Goal: Task Accomplishment & Management: Manage account settings

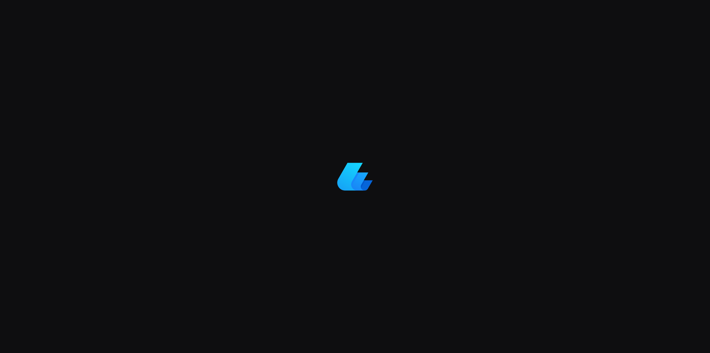
click at [500, 85] on div at bounding box center [355, 176] width 710 height 353
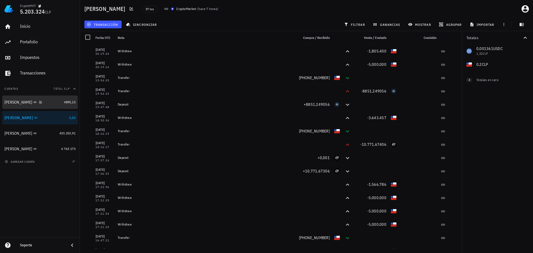
click at [37, 102] on div "Miguel B" at bounding box center [32, 102] width 57 height 5
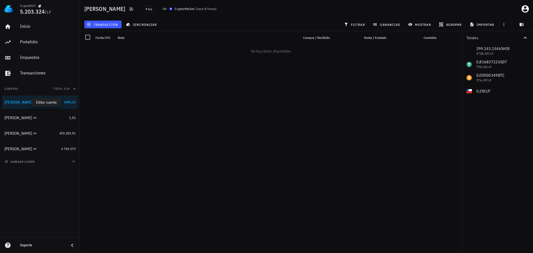
click at [40, 102] on icon "button" at bounding box center [41, 101] width 3 height 3
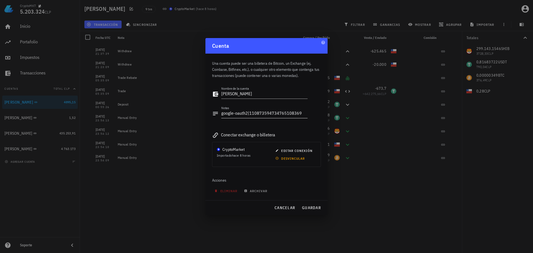
click at [302, 113] on textarea "google-oauth2|110873594734765108369" at bounding box center [264, 113] width 86 height 9
click at [287, 206] on span "cancelar" at bounding box center [284, 207] width 21 height 5
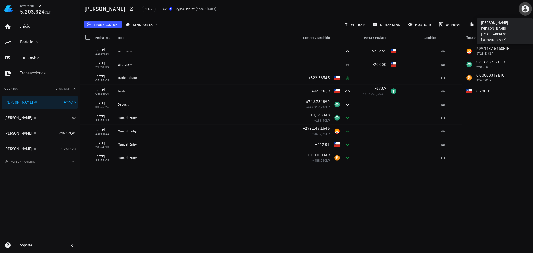
click at [526, 11] on icon "button" at bounding box center [525, 8] width 9 height 9
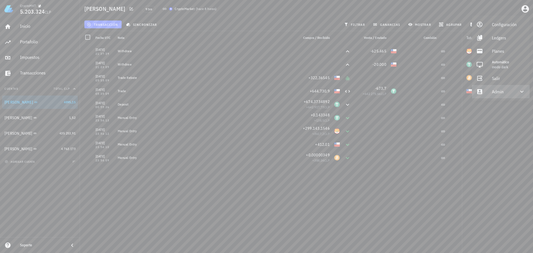
click at [499, 90] on div "Admin" at bounding box center [502, 91] width 20 height 11
click at [495, 105] on div "Impersonar" at bounding box center [508, 104] width 33 height 11
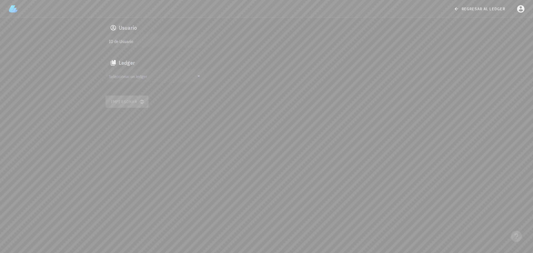
click at [151, 45] on input "ID de Usuario" at bounding box center [155, 41] width 92 height 9
paste input "google-oauth2|110873594734765108369"
type input "google-oauth2|110873594734765108369"
click at [153, 74] on input "Seleccionar un ledger" at bounding box center [151, 76] width 85 height 9
click at [155, 80] on div "clvp8be9n001dw5pwh5nfufgd" at bounding box center [160, 82] width 82 height 4
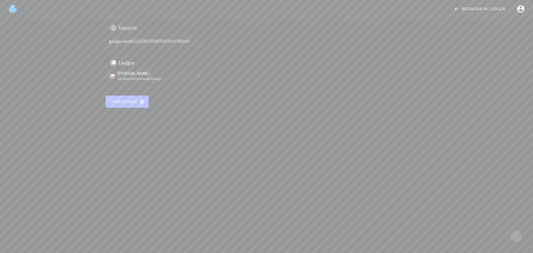
click at [134, 99] on span "Impersonar" at bounding box center [127, 101] width 32 height 5
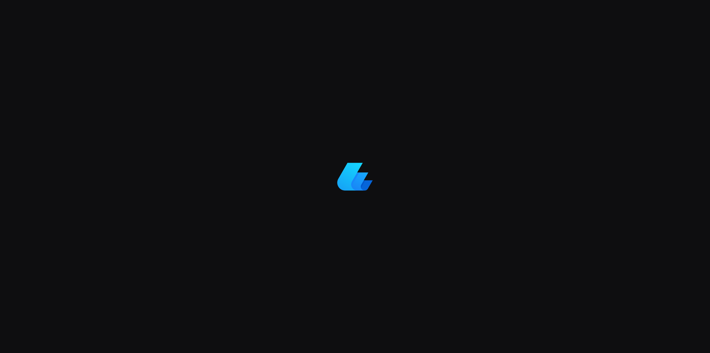
click at [435, 305] on div at bounding box center [355, 176] width 710 height 353
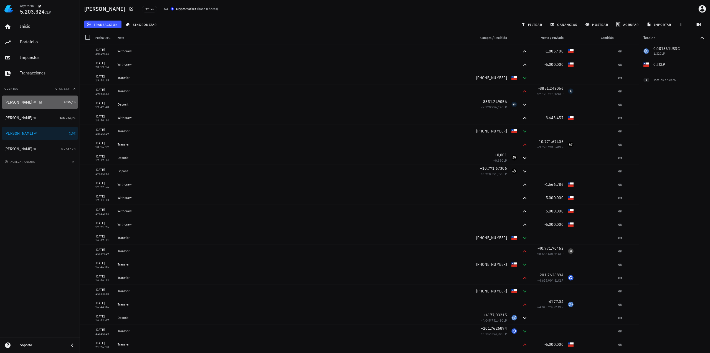
click at [51, 104] on div "Miguel B" at bounding box center [32, 102] width 57 height 5
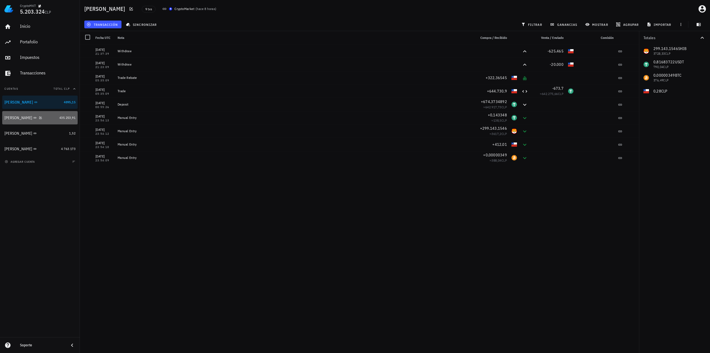
click at [26, 122] on div "[PERSON_NAME]" at bounding box center [30, 118] width 53 height 12
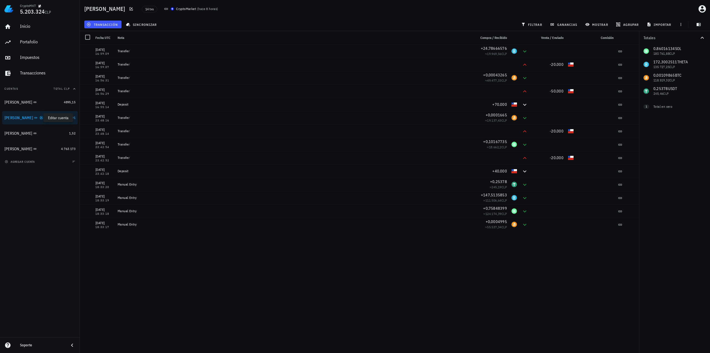
click at [40, 118] on icon "button" at bounding box center [41, 117] width 3 height 3
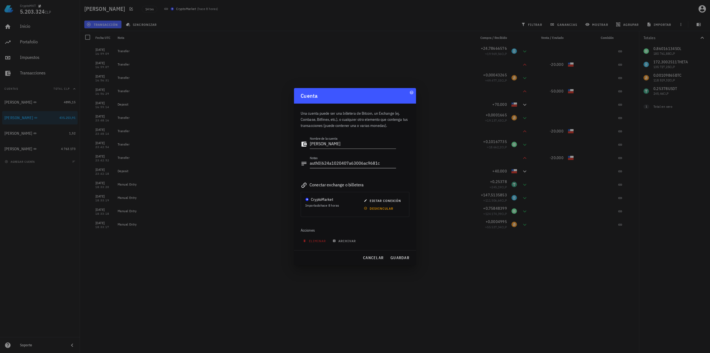
click at [372, 163] on textarea "auth0|624a1020407a63006ac9681c" at bounding box center [353, 163] width 86 height 9
click at [380, 257] on span "cancelar" at bounding box center [373, 257] width 21 height 5
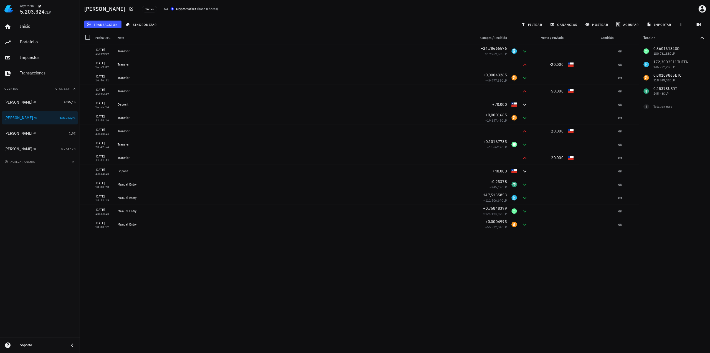
click at [510, 271] on div "15/08/2025 16:59:09 Transfer +24,78666576 ≈ 19.969,56 CLP 15/08/2025 16:59:07 T…" at bounding box center [359, 196] width 559 height 304
click at [54, 137] on div "Ignacio" at bounding box center [35, 133] width 62 height 12
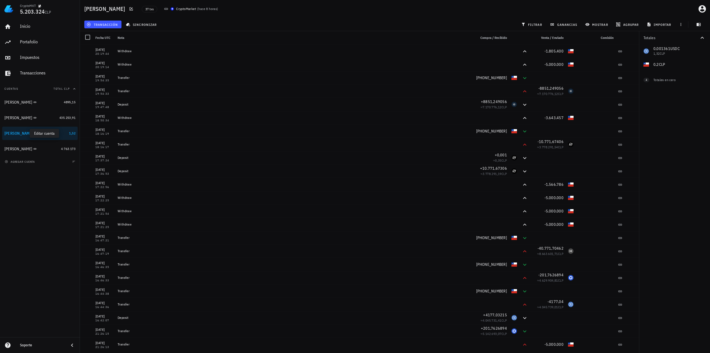
click at [40, 132] on icon "button" at bounding box center [41, 133] width 3 height 3
type textarea "Ignacio"
type textarea "google-oauth2|109119826671371813627"
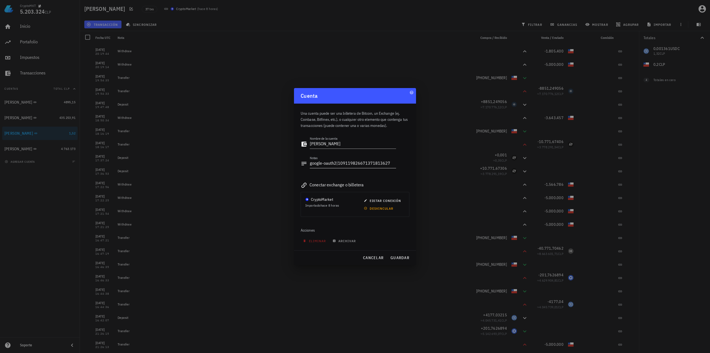
click at [379, 158] on div "Notas google-oauth2|109119826671371813627" at bounding box center [348, 165] width 95 height 18
click at [374, 165] on textarea "google-oauth2|109119826671371813627" at bounding box center [353, 163] width 86 height 9
click at [110, 104] on div at bounding box center [355, 176] width 710 height 353
click at [370, 257] on span "cancelar" at bounding box center [373, 257] width 21 height 5
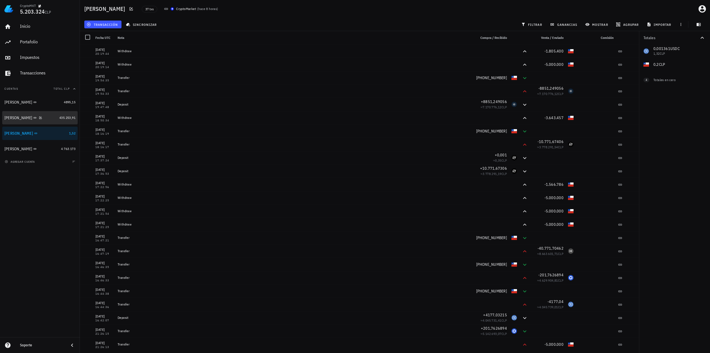
click at [51, 118] on div "Francisco Urrea" at bounding box center [30, 117] width 53 height 5
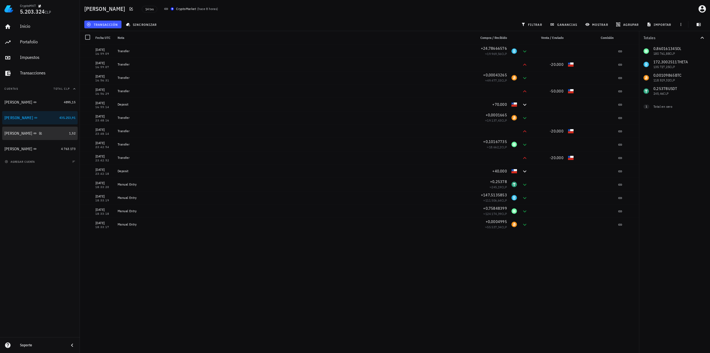
click at [49, 133] on div "[PERSON_NAME]" at bounding box center [35, 133] width 62 height 5
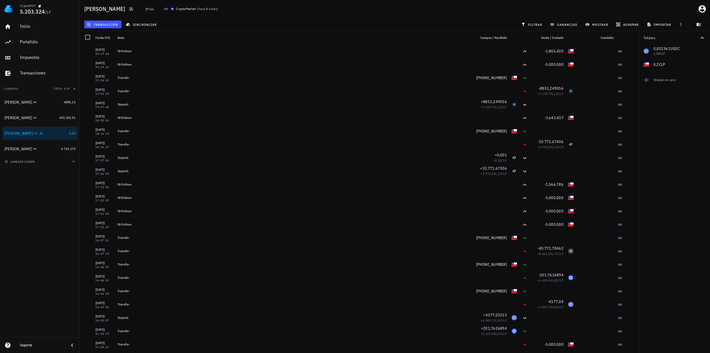
click at [48, 136] on div "[PERSON_NAME]" at bounding box center [35, 133] width 62 height 12
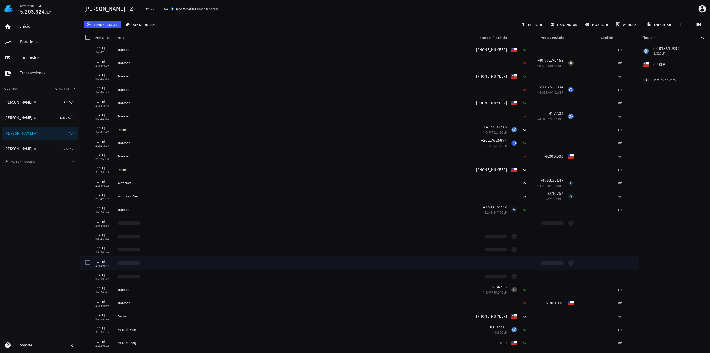
scroll to position [189, 0]
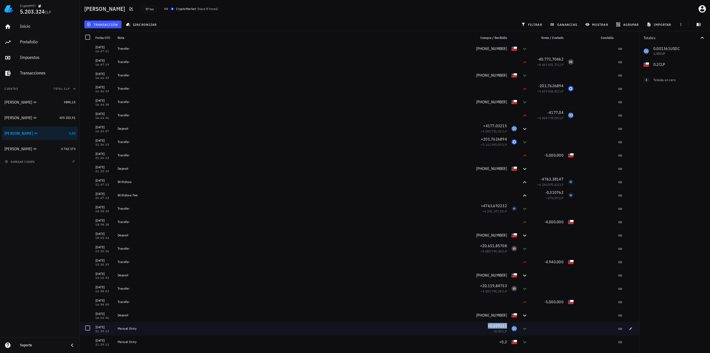
click at [497, 327] on span "+0,009211" at bounding box center [497, 325] width 19 height 5
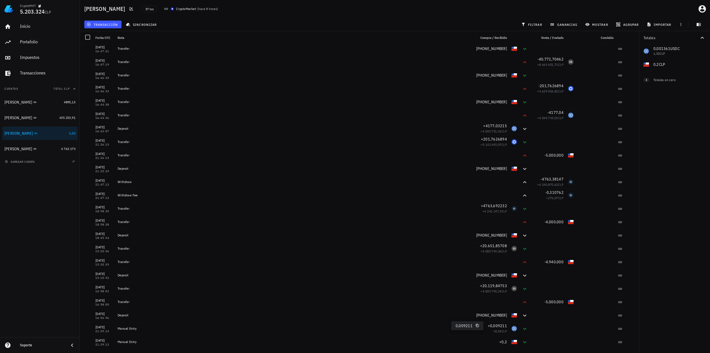
click at [476, 325] on icon "button" at bounding box center [477, 325] width 3 height 3
click at [671, 317] on div "Totales 0,001361 USDC 1,32 CLP 0,2 CLP 0 ADA 0 CLP 0 XLM 0 CLP 0 HBAR 0 CLP 0 L…" at bounding box center [674, 192] width 71 height 322
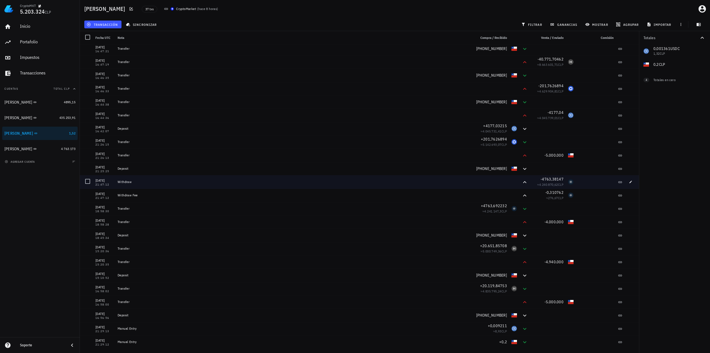
drag, startPoint x: 97, startPoint y: 181, endPoint x: 112, endPoint y: 184, distance: 15.4
click at [112, 184] on div "19/08/2025 21:47:12" at bounding box center [104, 182] width 18 height 8
copy div "19/08/2025 21:47:12"
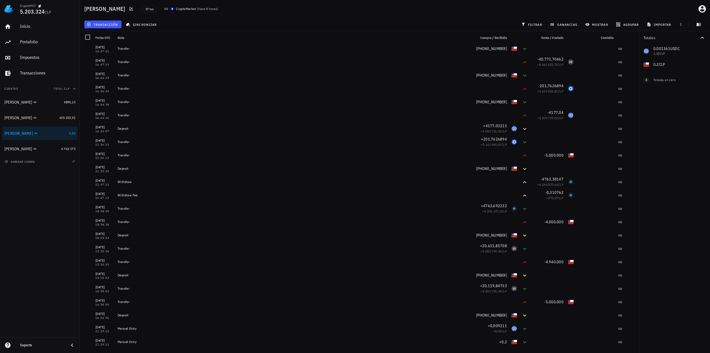
click at [8, 251] on div "Inicio Portafolio Impuestos Transacciones Cuentas Total CLP Miguel B 4895,15 Fr…" at bounding box center [40, 177] width 80 height 319
click at [46, 149] on div "Celso Oyarzun" at bounding box center [31, 148] width 54 height 5
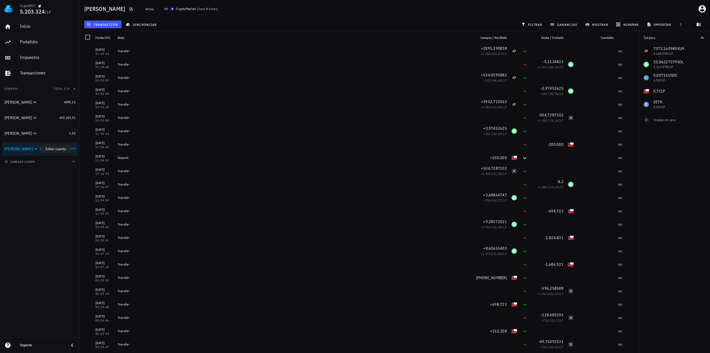
click at [40, 150] on icon "button" at bounding box center [41, 148] width 3 height 3
type textarea "Celso Oyarzun"
type textarea "auth0|6222bbd13919ff006896737d"
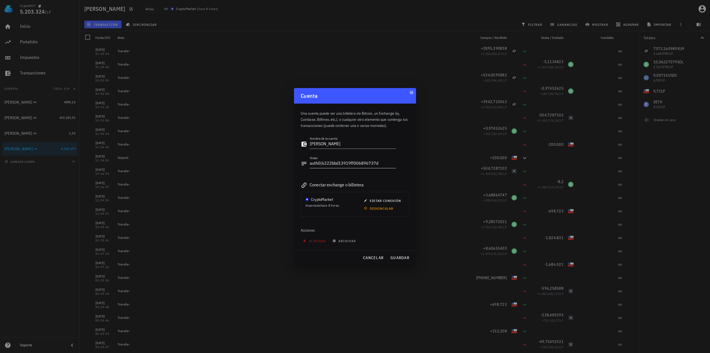
click at [318, 160] on textarea "auth0|6222bbd13919ff006896737d" at bounding box center [353, 163] width 86 height 9
click at [142, 233] on div at bounding box center [355, 176] width 710 height 353
click at [380, 256] on span "cancelar" at bounding box center [373, 257] width 21 height 5
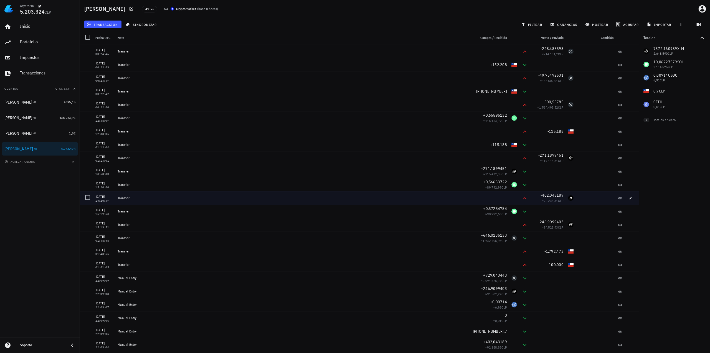
scroll to position [269, 0]
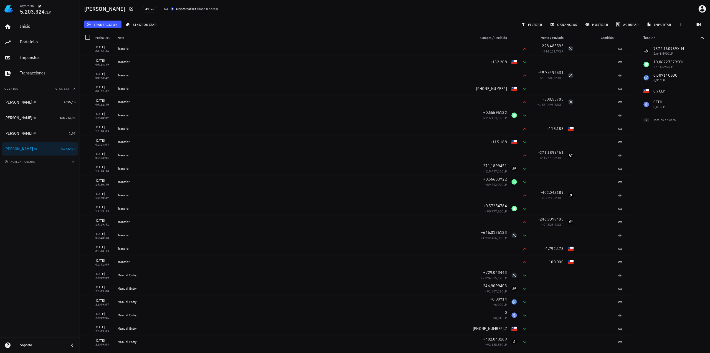
click at [651, 242] on div "Totales 7372,160989 XLM 2.648.590 CLP 10,06227579 SOL 2.114.575 CLP 0,00714 USD…" at bounding box center [674, 192] width 71 height 322
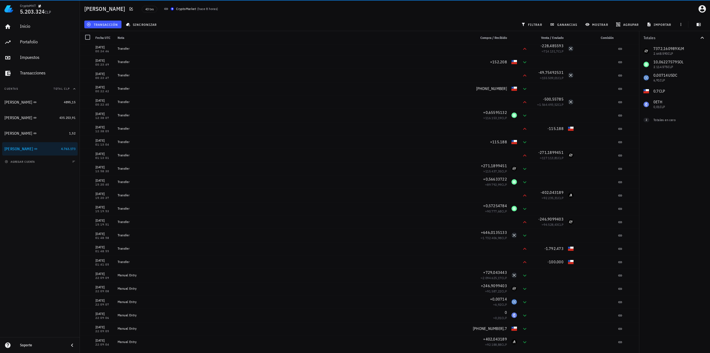
click at [682, 272] on div "Totales 7372,160989 XLM 2.648.590 CLP 10,06227579 SOL 2.114.575 CLP 0,00714 USD…" at bounding box center [674, 192] width 71 height 322
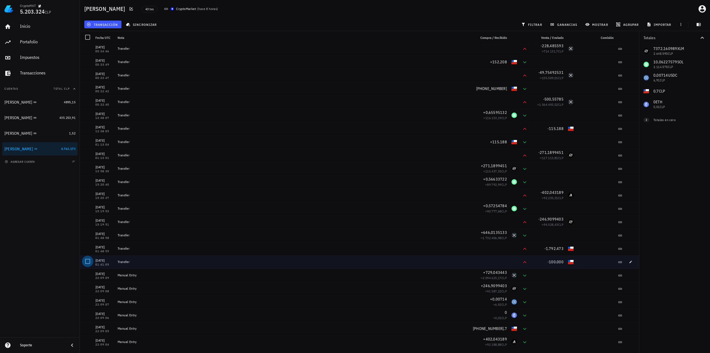
click at [86, 261] on div at bounding box center [87, 260] width 9 height 9
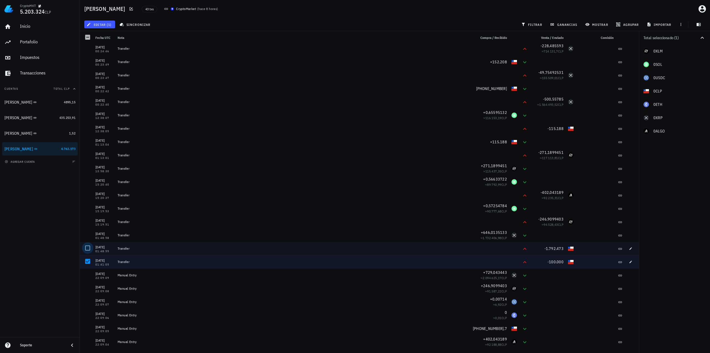
click at [86, 248] on div at bounding box center [87, 247] width 9 height 9
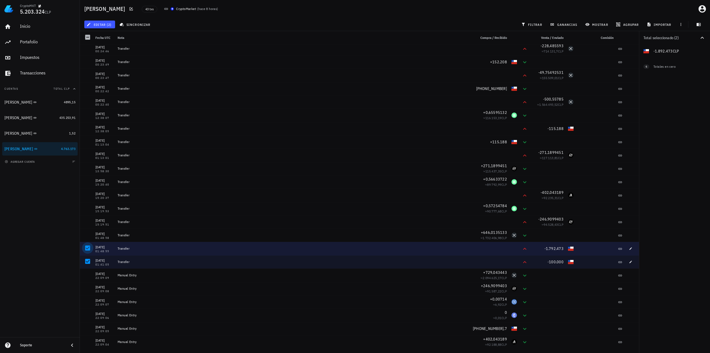
click at [87, 248] on div at bounding box center [87, 247] width 9 height 9
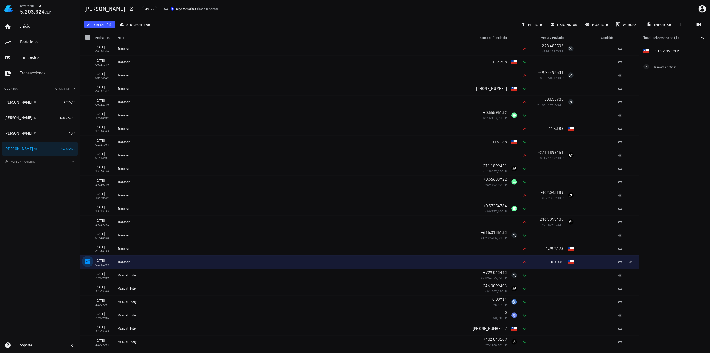
click at [87, 259] on div at bounding box center [87, 260] width 9 height 9
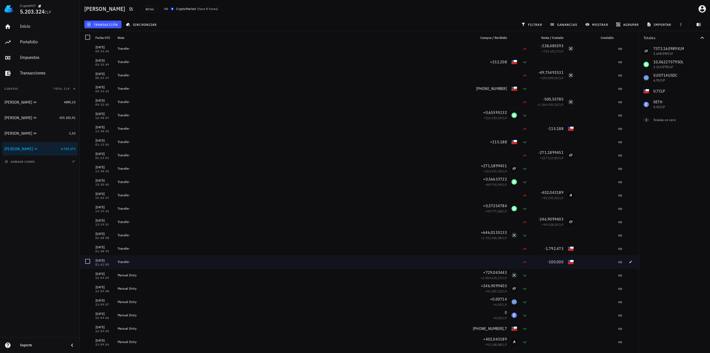
click at [464, 256] on div "Transfer" at bounding box center [294, 261] width 358 height 13
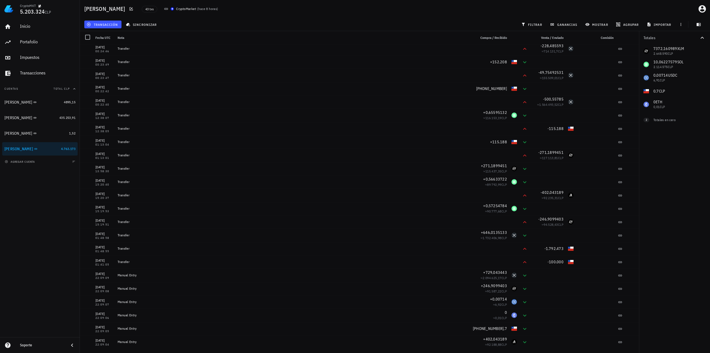
click at [31, 273] on div "Inicio Portafolio Impuestos Transacciones Cuentas Total CLP Miguel B 4895,15 Fr…" at bounding box center [40, 177] width 80 height 319
click at [681, 241] on div "Totales 7372,160989 XLM 2.648.590 CLP 10,06227579 SOL 2.114.575 CLP 0,00714 USD…" at bounding box center [674, 192] width 71 height 322
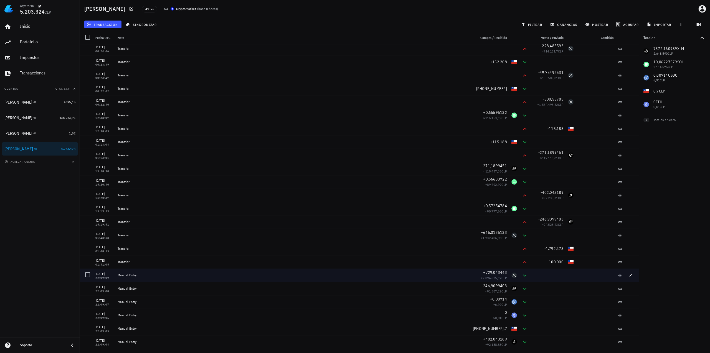
click at [303, 277] on div "Manual Entry" at bounding box center [294, 274] width 358 height 13
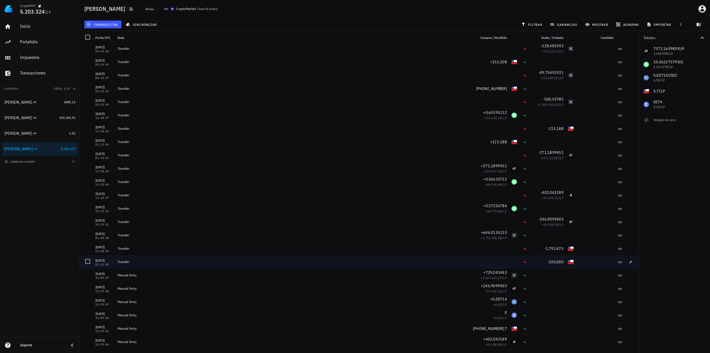
drag, startPoint x: 95, startPoint y: 260, endPoint x: 109, endPoint y: 264, distance: 14.3
click at [109, 264] on div "03/08/2025 01:41:05" at bounding box center [104, 261] width 18 height 8
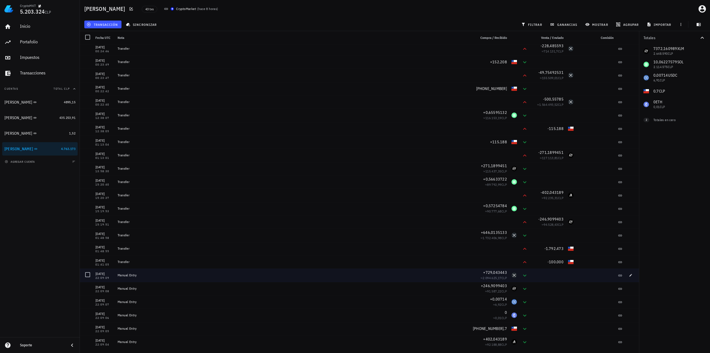
copy div "03/08/2025 01:41:05"
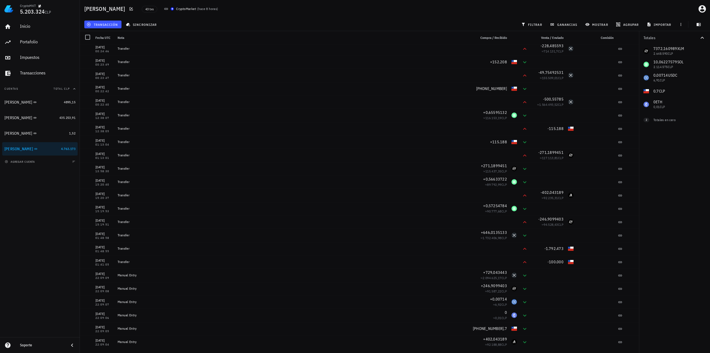
drag, startPoint x: 52, startPoint y: 247, endPoint x: 57, endPoint y: 245, distance: 5.3
click at [52, 247] on div "Inicio Portafolio Impuestos Transacciones Cuentas Total CLP Miguel B 4895,15 Fr…" at bounding box center [40, 177] width 80 height 319
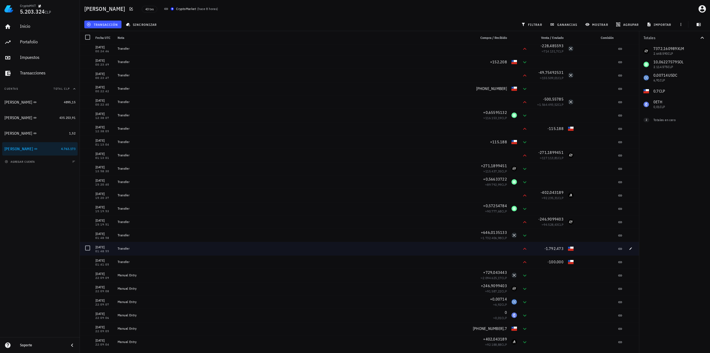
drag, startPoint x: 95, startPoint y: 248, endPoint x: 111, endPoint y: 250, distance: 15.7
click at [111, 250] on div "03/08/2025 01:48:55" at bounding box center [104, 248] width 22 height 13
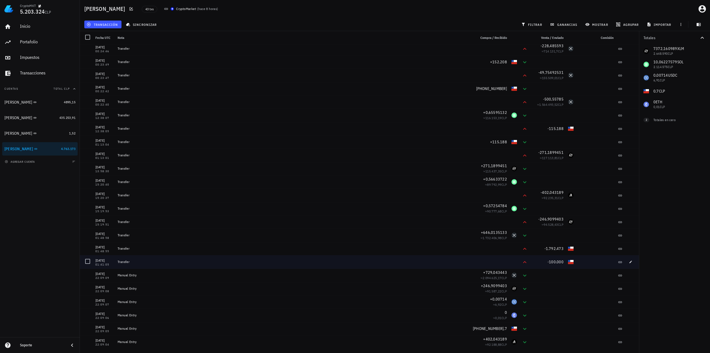
copy div "03/08/2025 01:48:55"
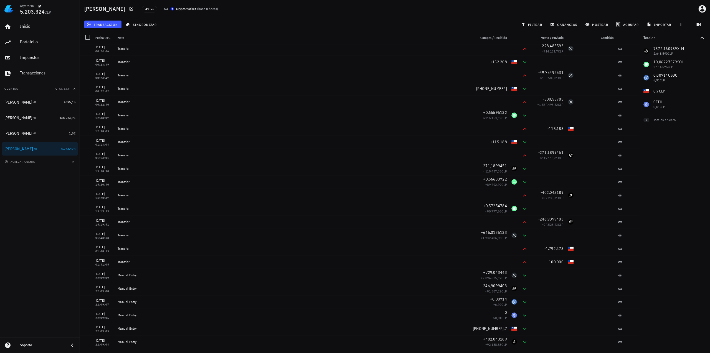
click at [691, 248] on div "Totales 7372,160989 XLM 2.648.590 CLP 10,06227579 SOL 2.114.575 CLP 0,00714 USD…" at bounding box center [674, 192] width 71 height 322
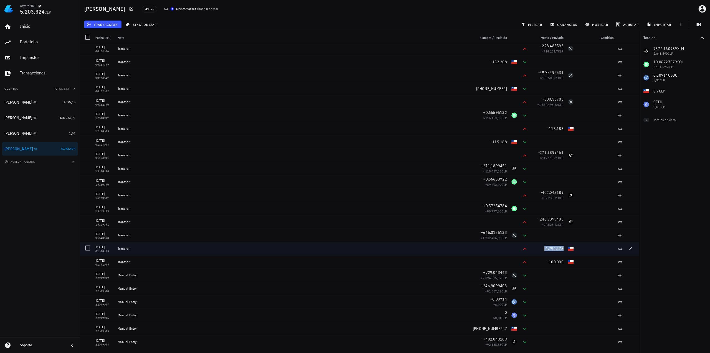
copy span "-1.792.473"
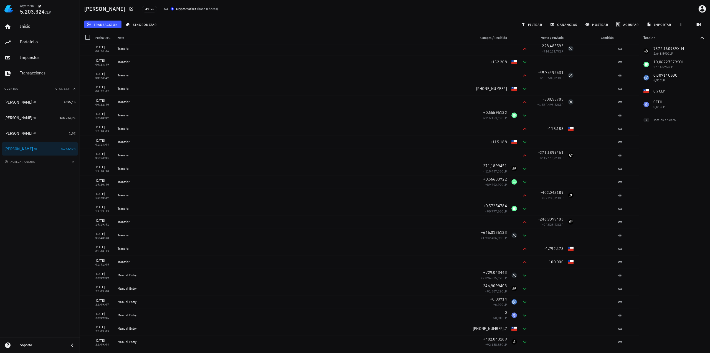
click at [655, 239] on div "Totales 7372,160989 XLM 2.648.590 CLP 10,06227579 SOL 2.114.575 CLP 0,00714 USD…" at bounding box center [674, 192] width 71 height 322
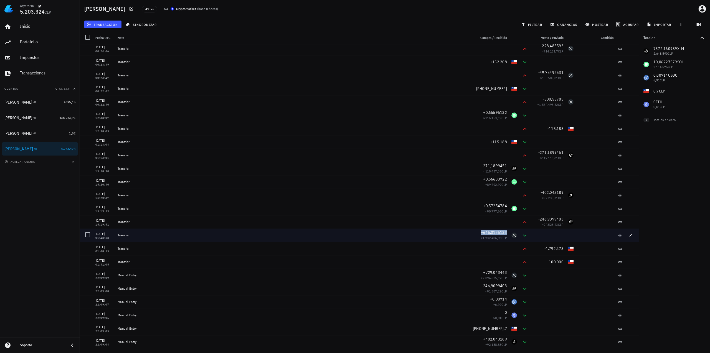
click at [482, 233] on span "+646,0135133" at bounding box center [494, 232] width 26 height 5
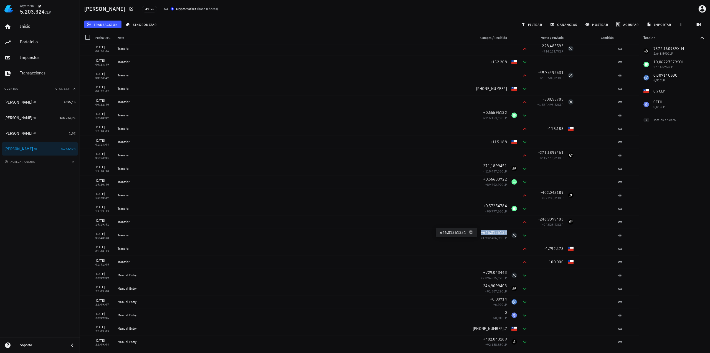
click at [471, 231] on icon "button" at bounding box center [471, 232] width 3 height 3
click at [676, 231] on div "Totales 7372,160989 XLM 2.648.590 CLP 10,06227579 SOL 2.114.575 CLP 0,00714 USD…" at bounding box center [674, 192] width 71 height 322
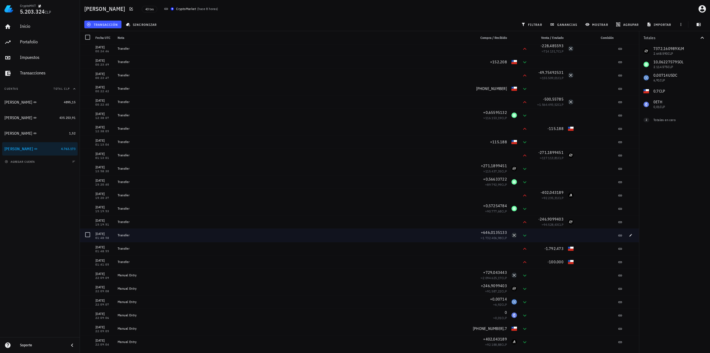
drag, startPoint x: 96, startPoint y: 233, endPoint x: 109, endPoint y: 236, distance: 13.1
click at [109, 236] on div "[DATE] 01:48:58" at bounding box center [104, 235] width 18 height 8
copy div "[DATE] 01:48:58"
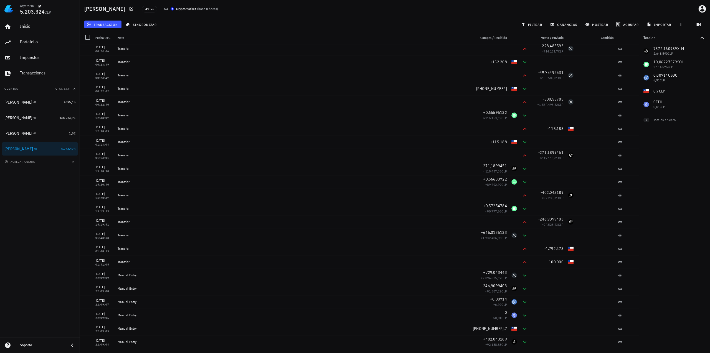
drag, startPoint x: 694, startPoint y: 249, endPoint x: 668, endPoint y: 247, distance: 25.6
click at [694, 249] on div "Totales 7372,160989 XLM 2.648.590 CLP 10,06227579 SOL 2.114.575 CLP 0,00714 USD…" at bounding box center [674, 192] width 71 height 322
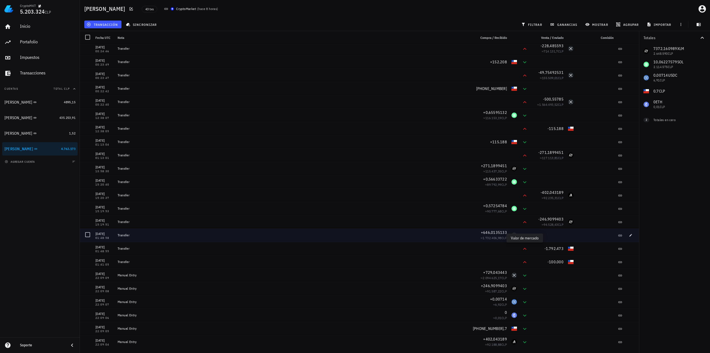
click at [502, 238] on span "CLP" at bounding box center [505, 238] width 6 height 4
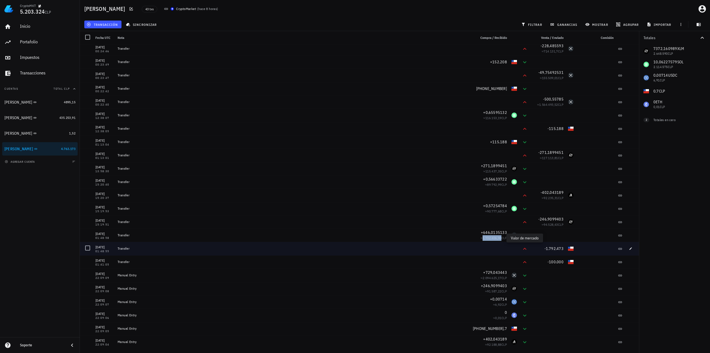
copy span "1.732.406,98"
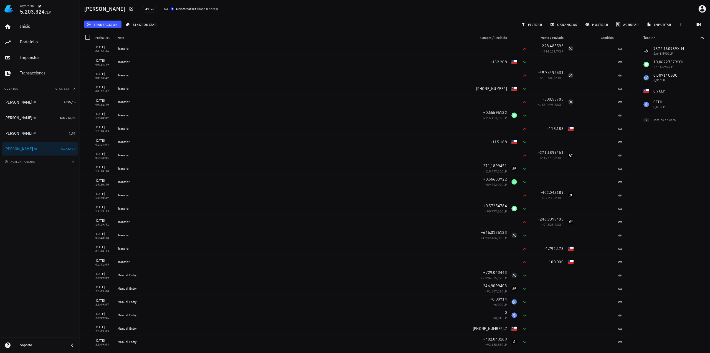
click at [60, 286] on div "Inicio Portafolio Impuestos Transacciones Cuentas Total CLP Miguel B 4895,15 Fr…" at bounding box center [40, 177] width 80 height 319
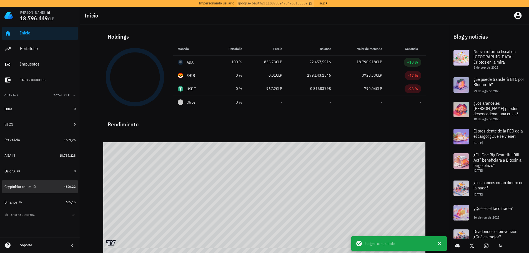
click at [49, 187] on div "CryptoMarket" at bounding box center [32, 186] width 57 height 5
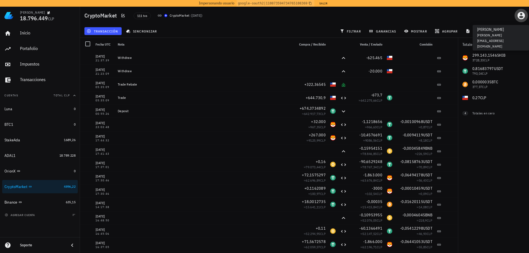
click at [519, 15] on icon "button" at bounding box center [520, 15] width 7 height 7
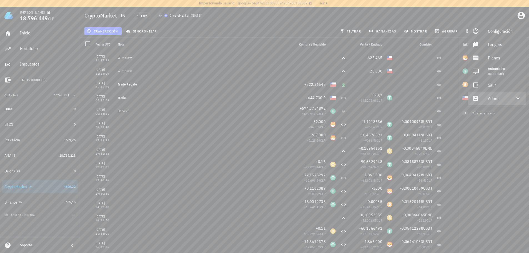
click at [498, 93] on div "Admin" at bounding box center [497, 98] width 20 height 11
click at [491, 110] on div "Impersonar" at bounding box center [503, 111] width 33 height 11
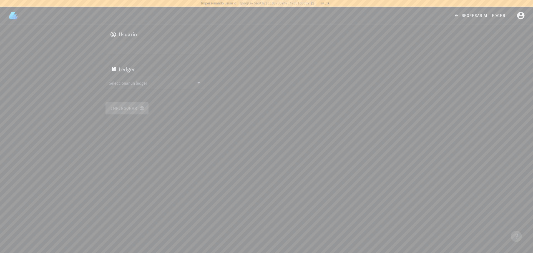
click at [128, 48] on input "text" at bounding box center [155, 47] width 92 height 9
paste input "auth0|624a1020407a63006ac9681c"
type input "auth0|624a1020407a63006ac9681c"
click at [149, 81] on input "Seleccionar un ledger" at bounding box center [151, 82] width 85 height 9
click at [154, 101] on div "cl1jsjd2h1638416ojp5qores8" at bounding box center [165, 103] width 92 height 4
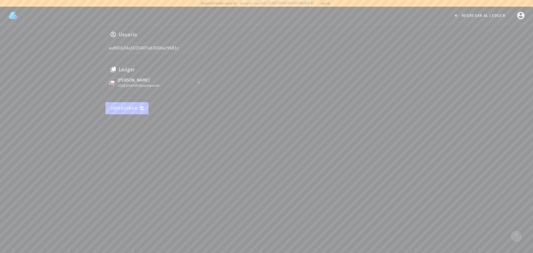
click at [132, 106] on span "Impersonar" at bounding box center [127, 108] width 32 height 5
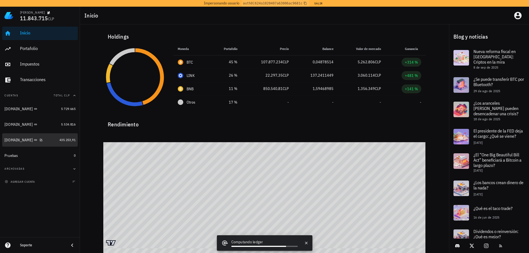
click at [24, 140] on div "[DOMAIN_NAME]" at bounding box center [18, 140] width 28 height 5
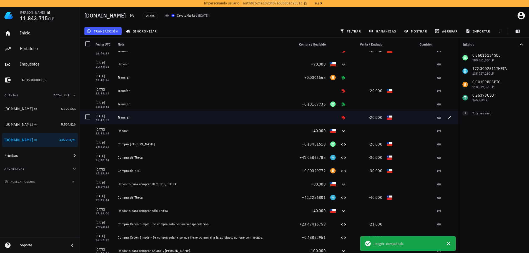
scroll to position [55, 0]
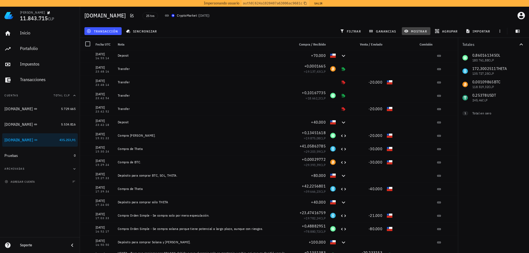
click at [414, 31] on span "mostrar" at bounding box center [416, 31] width 22 height 4
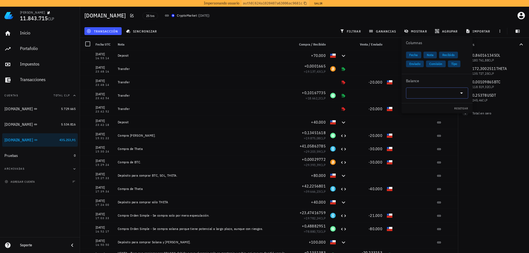
click at [424, 89] on input "text" at bounding box center [432, 93] width 47 height 9
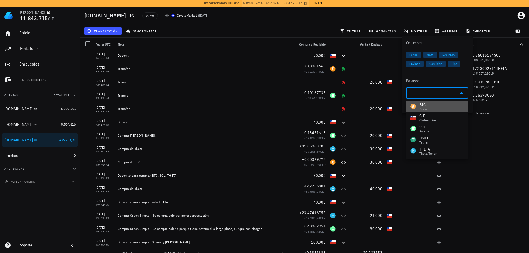
click at [434, 109] on div "BTC Bitcoin" at bounding box center [437, 106] width 62 height 11
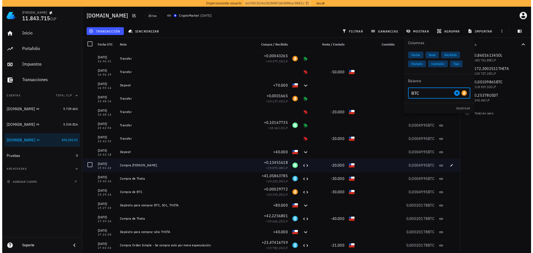
scroll to position [28, 0]
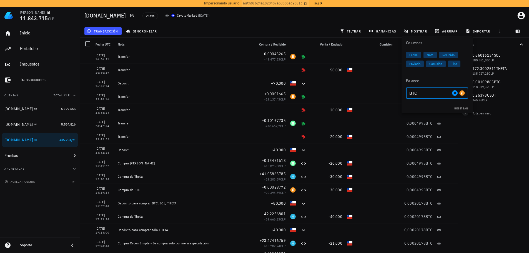
click at [438, 98] on div "BTC" at bounding box center [436, 92] width 55 height 11
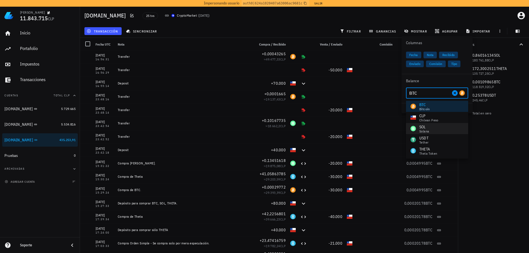
click at [431, 126] on div "SOL Solana" at bounding box center [437, 128] width 62 height 11
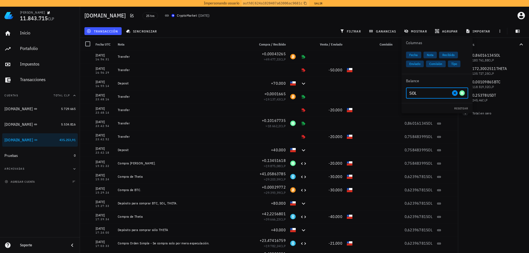
click at [434, 97] on input "SOL" at bounding box center [429, 93] width 41 height 9
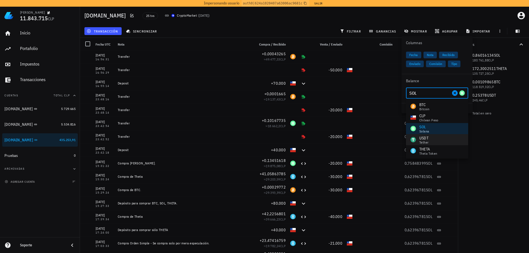
click at [432, 144] on div "USDT Tether" at bounding box center [437, 139] width 62 height 11
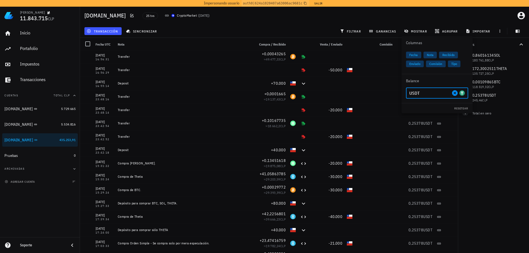
click at [431, 94] on input "USDT" at bounding box center [429, 93] width 41 height 9
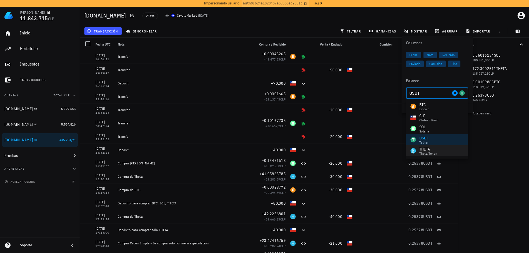
click at [429, 150] on div "THETA" at bounding box center [428, 149] width 18 height 6
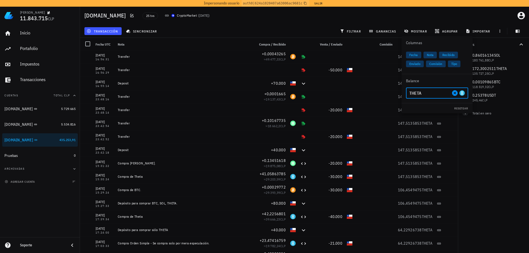
click at [432, 95] on input "THETA" at bounding box center [429, 93] width 41 height 9
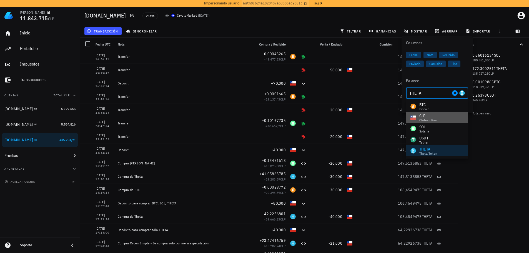
click at [431, 117] on div "CLP" at bounding box center [428, 116] width 19 height 6
type input "CLP"
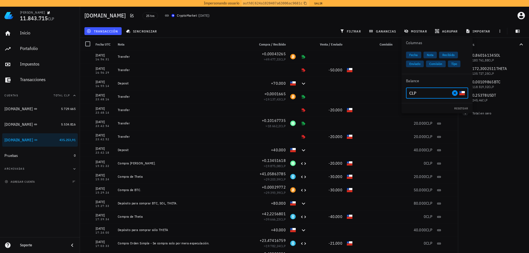
click at [444, 91] on input "CLP" at bounding box center [429, 93] width 41 height 9
click at [456, 92] on icon "Clear" at bounding box center [455, 93] width 6 height 6
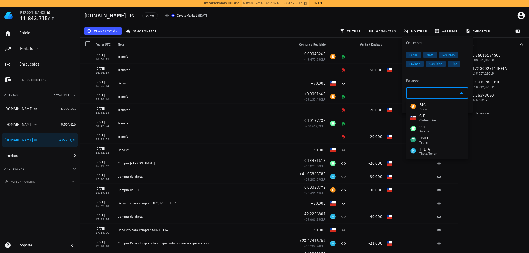
click at [498, 160] on div "Totales 0,86016134 SOL 180.761,88 CLP 172,3002511 THETA 135.727,25 CLP 0,001098…" at bounding box center [493, 145] width 71 height 215
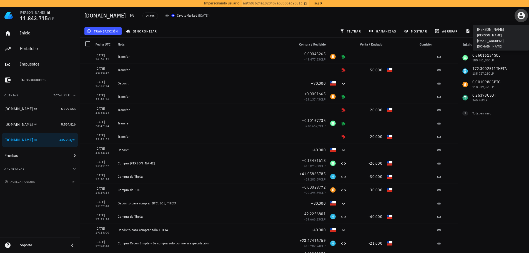
click at [521, 17] on icon "button" at bounding box center [520, 15] width 9 height 9
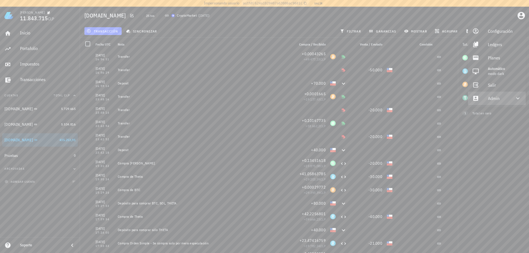
click at [509, 100] on div at bounding box center [513, 98] width 13 height 7
click at [494, 113] on div "Impersonar" at bounding box center [503, 111] width 33 height 11
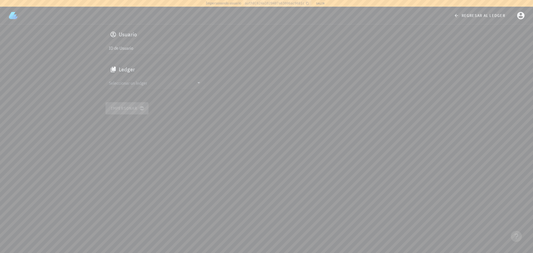
click at [156, 50] on input "ID de Usuario" at bounding box center [155, 47] width 92 height 9
paste input "google-oauth2|109119826671371813627"
type input "google-oauth2|109119826671371813627"
click at [151, 83] on input "text" at bounding box center [151, 82] width 85 height 9
click at [151, 84] on div "Ignacio" at bounding box center [160, 82] width 82 height 5
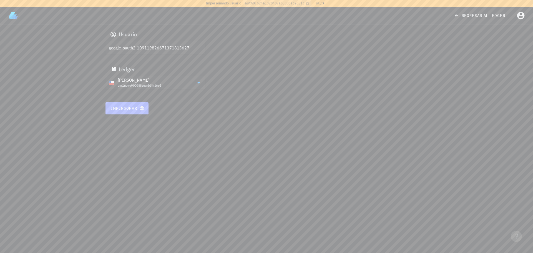
click at [133, 107] on span "Impersonar" at bounding box center [127, 108] width 32 height 5
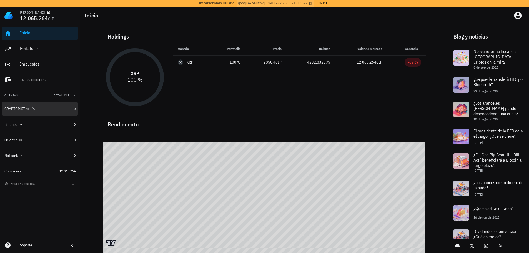
click at [49, 110] on div "CRYPTOMKT" at bounding box center [37, 108] width 67 height 5
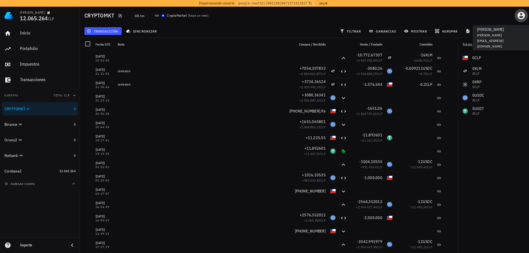
click at [518, 14] on icon "button" at bounding box center [520, 15] width 9 height 9
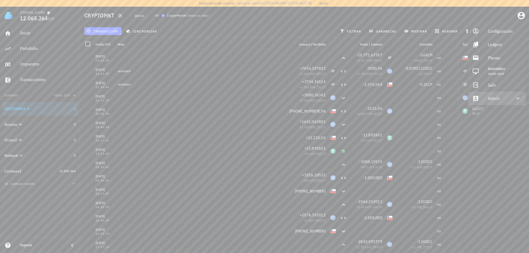
click at [494, 101] on div "Admin" at bounding box center [497, 98] width 20 height 11
click at [491, 112] on div "Impersonar" at bounding box center [503, 111] width 33 height 11
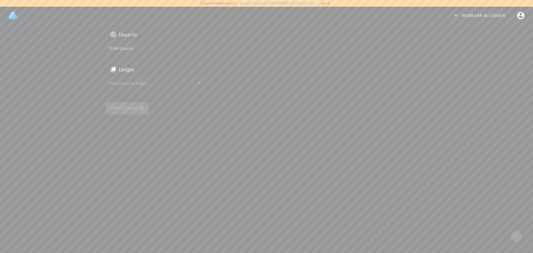
click at [164, 43] on input "ID de Usuario" at bounding box center [155, 47] width 92 height 9
paste input "auth0|6222bbd13919ff006896737d"
type input "auth0|6222bbd13919ff006896737d"
click at [160, 84] on input "text" at bounding box center [151, 82] width 85 height 9
click at [155, 88] on div "clgn24mft00160k1b4lpf4tf2" at bounding box center [160, 88] width 82 height 4
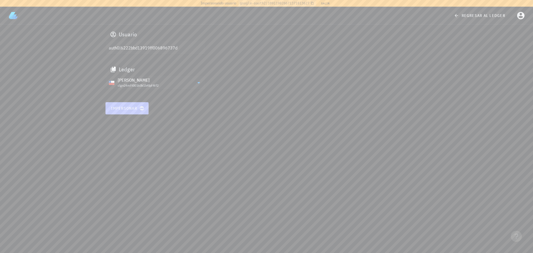
click at [124, 109] on span "Impersonar" at bounding box center [127, 108] width 32 height 5
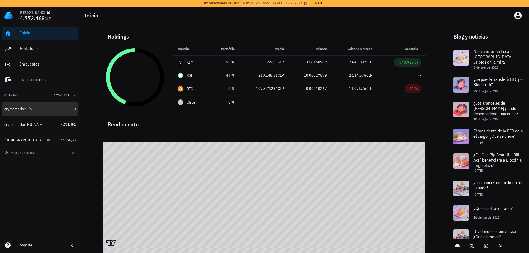
click at [50, 112] on div "cryptomarket" at bounding box center [37, 109] width 67 height 12
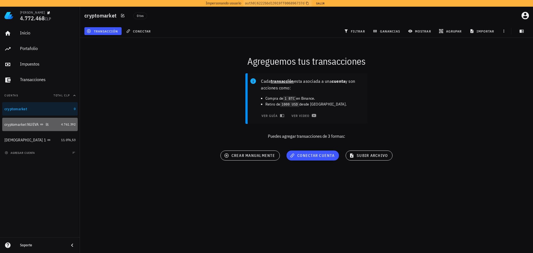
click at [28, 125] on div "cryptomarket NUEVA" at bounding box center [21, 124] width 34 height 5
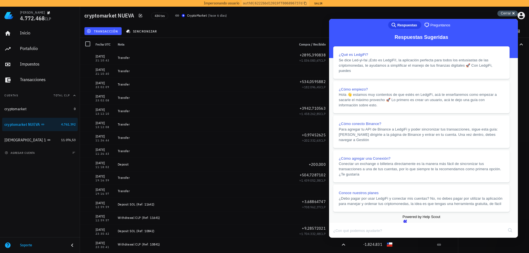
click at [514, 11] on div "Cerrar cross-small" at bounding box center [507, 14] width 21 height 6
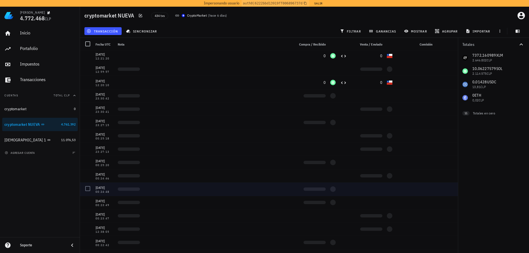
scroll to position [472, 0]
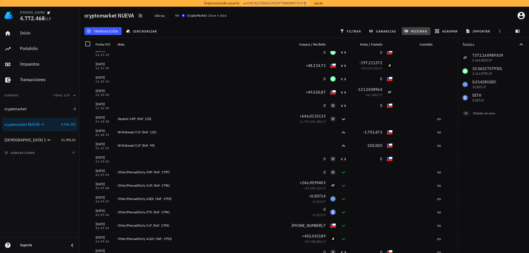
click at [423, 32] on span "mostrar" at bounding box center [416, 31] width 22 height 4
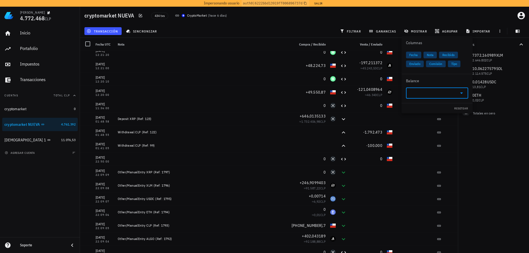
click at [427, 95] on input "text" at bounding box center [432, 93] width 47 height 9
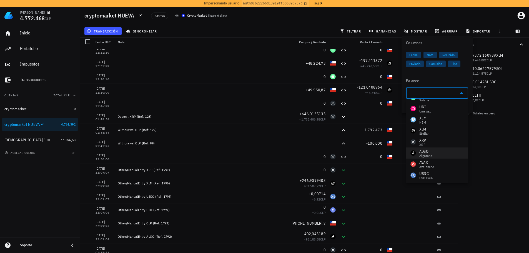
click at [428, 153] on div "ALGO" at bounding box center [425, 151] width 13 height 6
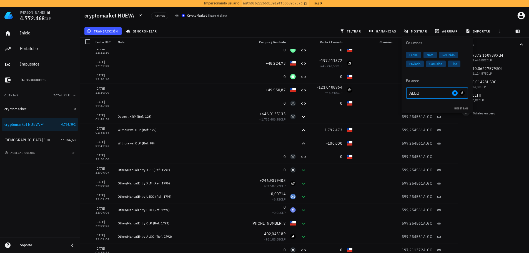
click at [486, 169] on div "Totales 7372,160989 XLM 2.646.802 CLP 10,06227579 SOL 2.114.575 CLP 0,01428 USD…" at bounding box center [493, 145] width 71 height 215
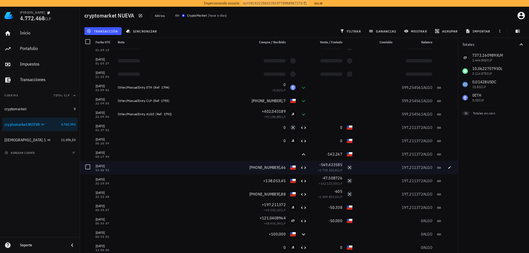
scroll to position [583, 0]
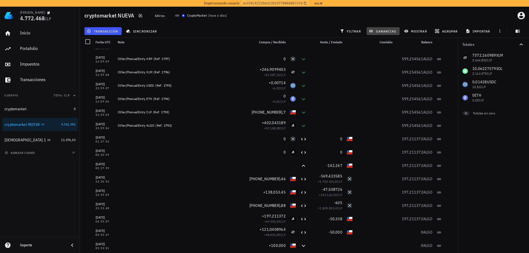
click at [386, 34] on button "ganancias" at bounding box center [382, 31] width 33 height 8
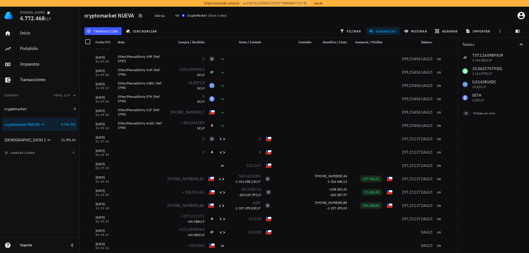
click at [386, 34] on button "ganancias" at bounding box center [382, 31] width 33 height 8
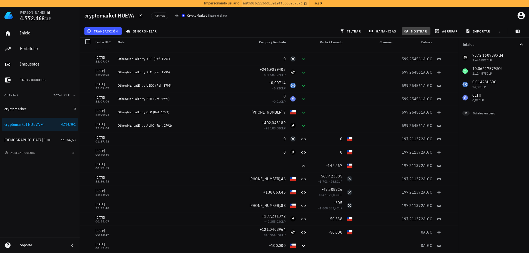
click at [406, 31] on icon "button" at bounding box center [406, 31] width 4 height 3
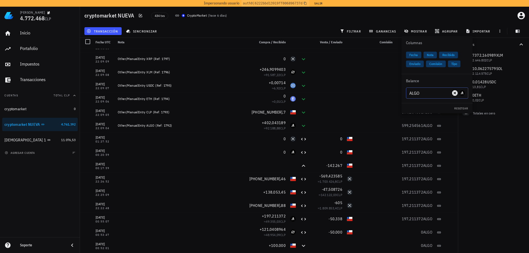
click at [422, 97] on input "ALGO" at bounding box center [429, 93] width 41 height 9
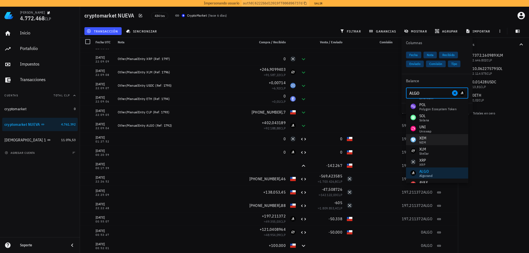
scroll to position [0, 0]
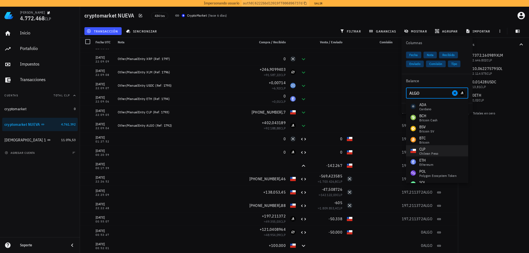
click at [429, 147] on div "CLP" at bounding box center [428, 149] width 19 height 6
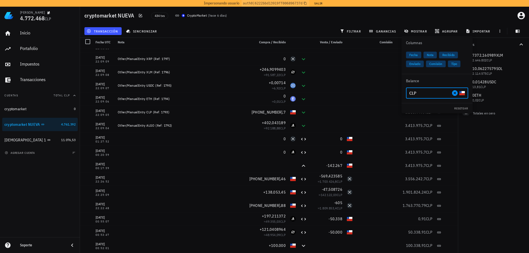
click at [423, 92] on input "CLP" at bounding box center [429, 93] width 41 height 9
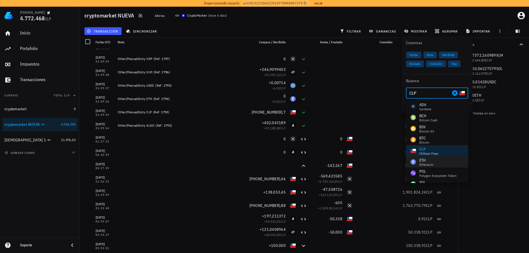
click at [428, 159] on div "ETH" at bounding box center [426, 160] width 14 height 6
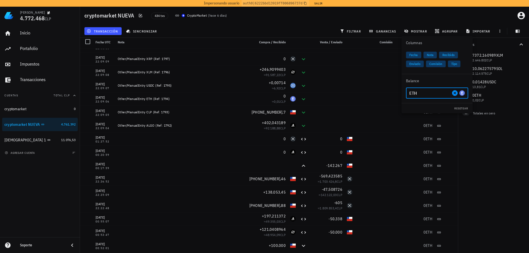
click at [425, 89] on input "ETH" at bounding box center [429, 93] width 41 height 9
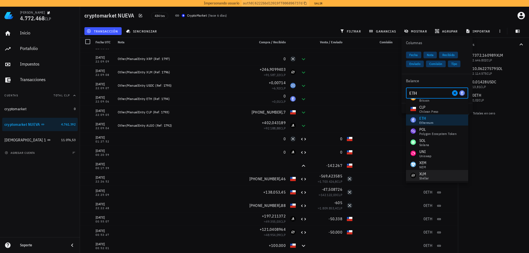
scroll to position [83, 0]
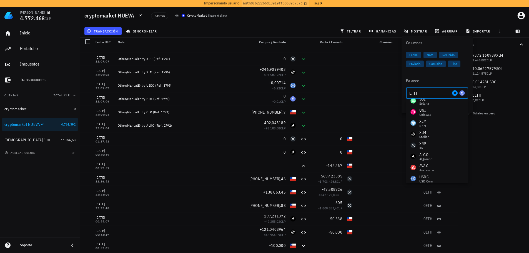
drag, startPoint x: 420, startPoint y: 94, endPoint x: 402, endPoint y: 92, distance: 17.8
click at [402, 92] on div "​ ETH" at bounding box center [436, 95] width 71 height 16
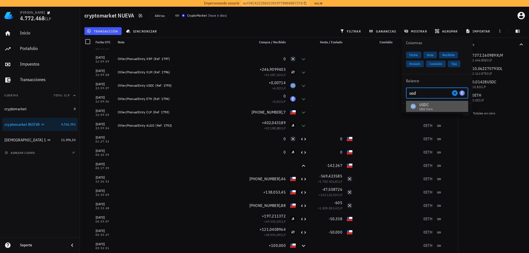
click at [432, 111] on div "USDC USD Coin" at bounding box center [437, 106] width 62 height 11
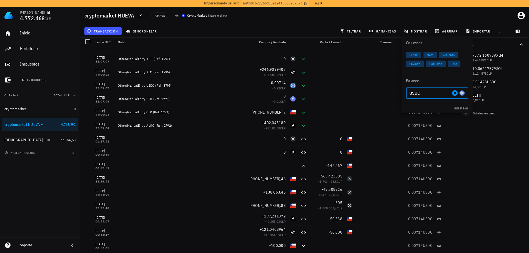
drag, startPoint x: 422, startPoint y: 95, endPoint x: 405, endPoint y: 94, distance: 16.7
click at [405, 94] on div "​ USDC" at bounding box center [436, 95] width 71 height 16
click at [426, 116] on div "XLM" at bounding box center [424, 116] width 10 height 6
click at [435, 94] on input "XLM" at bounding box center [429, 93] width 41 height 9
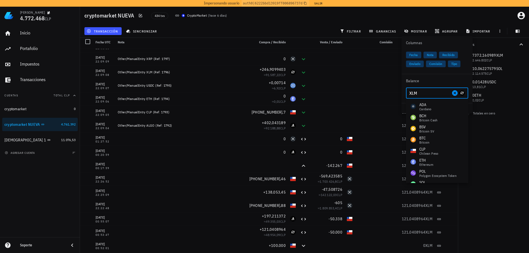
click at [430, 93] on input "XLM" at bounding box center [429, 93] width 41 height 9
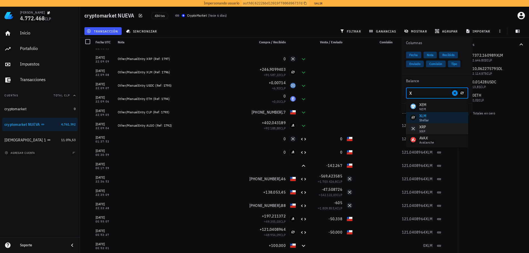
click at [432, 128] on div "XRP XRP" at bounding box center [437, 128] width 62 height 11
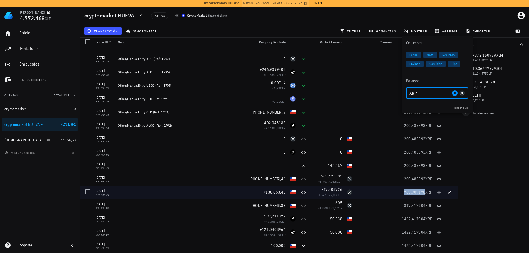
click at [405, 192] on span "769,909178" at bounding box center [415, 192] width 22 height 5
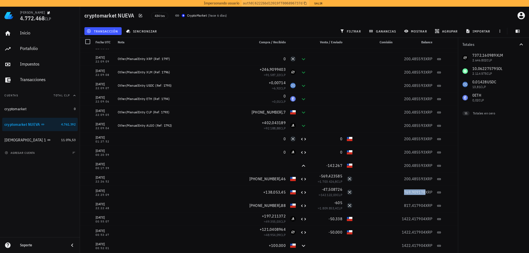
copy span "769,909178"
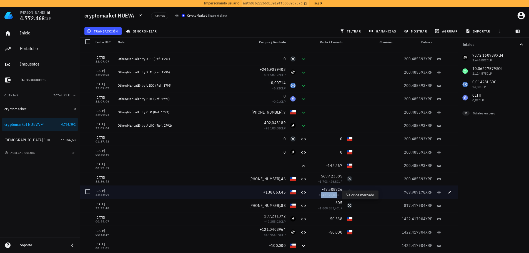
click at [328, 193] on span "142.122,03" at bounding box center [328, 195] width 16 height 4
click at [330, 189] on span "-47,508726" at bounding box center [332, 189] width 21 height 5
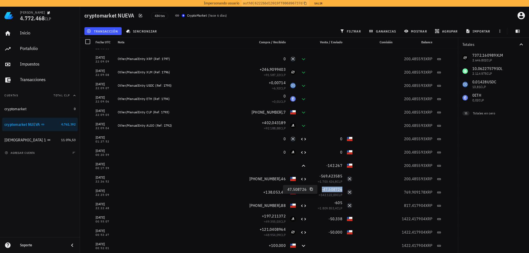
click at [310, 188] on icon "button" at bounding box center [310, 188] width 3 height 3
click at [418, 32] on span "mostrar" at bounding box center [416, 31] width 22 height 4
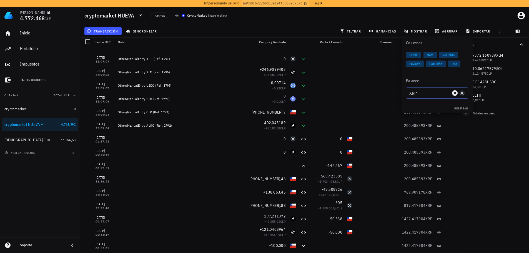
click at [425, 95] on input "XRP" at bounding box center [429, 93] width 41 height 9
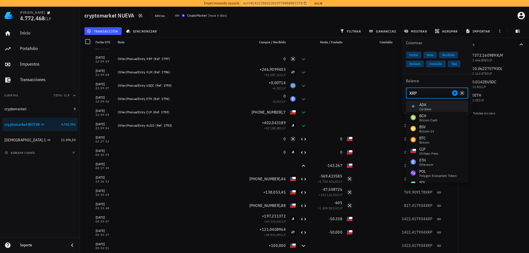
click at [430, 107] on div "ADA" at bounding box center [425, 105] width 12 height 6
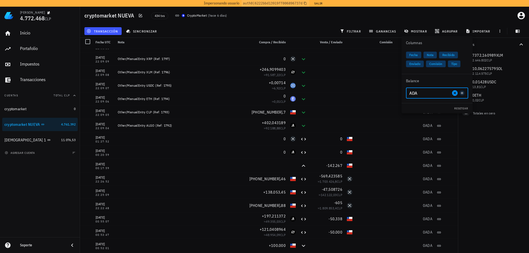
click at [431, 92] on input "ADA" at bounding box center [429, 93] width 41 height 9
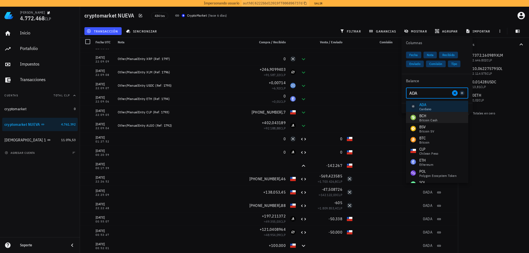
click at [432, 121] on div "Bitcoin Cash" at bounding box center [428, 119] width 18 height 3
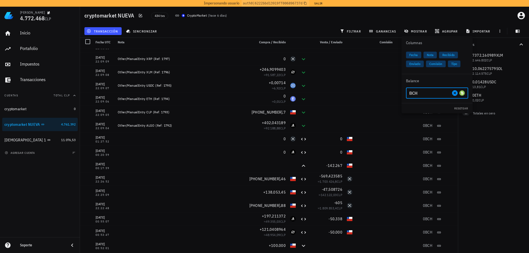
click at [431, 94] on input "BCH" at bounding box center [429, 93] width 41 height 9
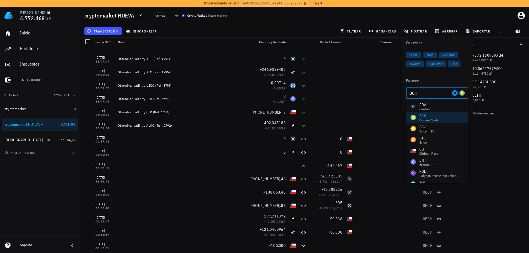
click at [433, 126] on div "BSV" at bounding box center [426, 127] width 15 height 6
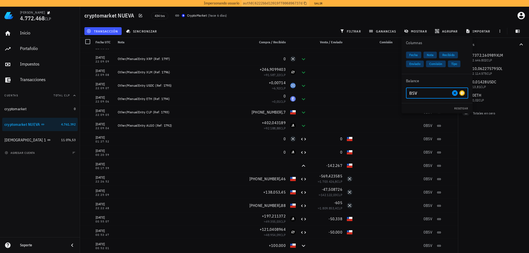
click at [433, 95] on input "BSV" at bounding box center [429, 93] width 41 height 9
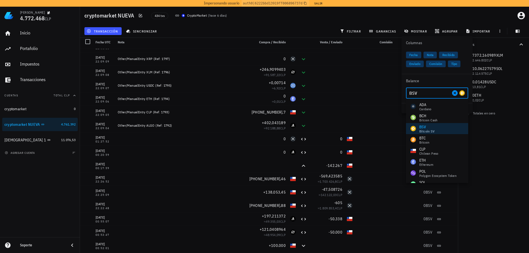
click at [433, 140] on div "BTC Bitcoin" at bounding box center [437, 139] width 62 height 11
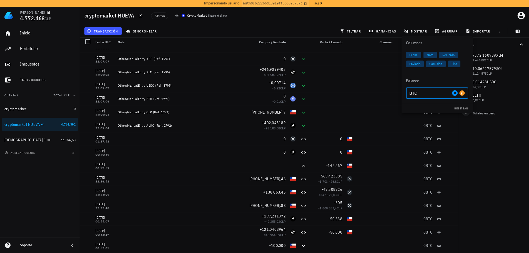
click at [431, 92] on input "BTC" at bounding box center [429, 93] width 41 height 9
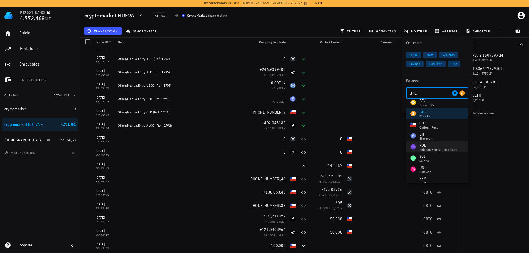
scroll to position [28, 0]
click at [435, 150] on div "POL Polygon Ecosystem Token" at bounding box center [437, 145] width 62 height 11
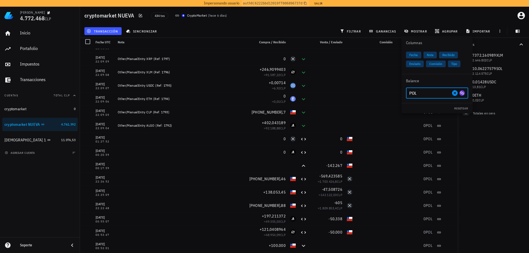
click at [431, 92] on input "POL" at bounding box center [429, 93] width 41 height 9
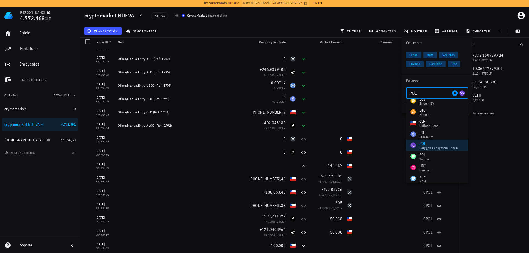
click at [428, 160] on div "Solana" at bounding box center [424, 158] width 10 height 3
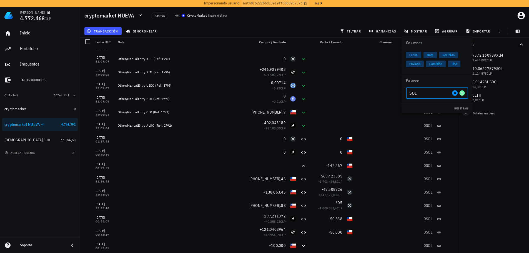
click at [428, 98] on div "SOL" at bounding box center [436, 92] width 55 height 11
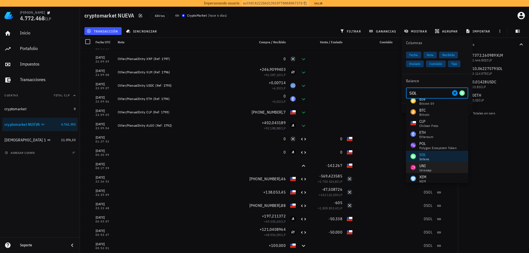
click at [424, 165] on div "UNI" at bounding box center [425, 166] width 12 height 6
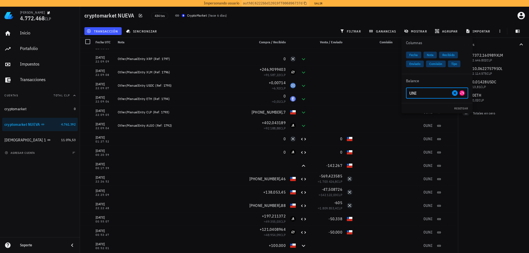
click at [432, 94] on input "UNI" at bounding box center [429, 93] width 41 height 9
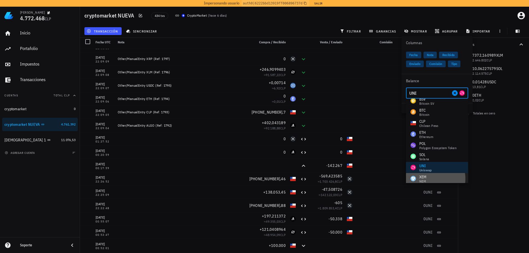
click at [428, 176] on div "XEM NEM" at bounding box center [437, 178] width 62 height 11
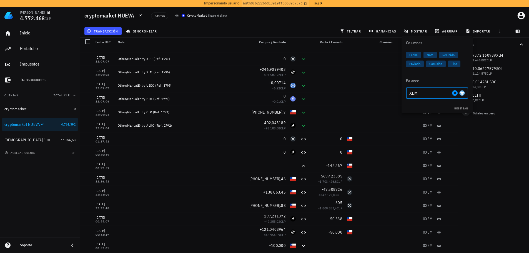
click at [432, 93] on input "XEM" at bounding box center [429, 93] width 41 height 9
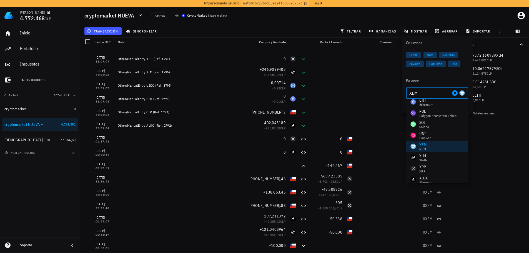
scroll to position [83, 0]
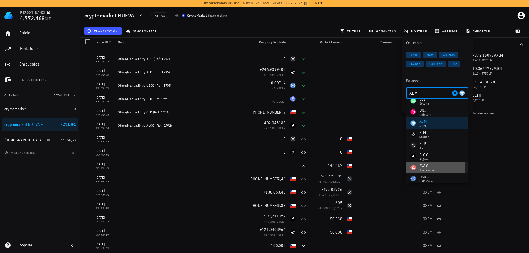
click at [433, 168] on div "Avalanche" at bounding box center [426, 169] width 15 height 3
type input "AVAX"
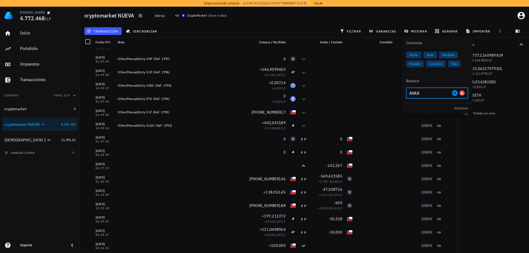
click at [433, 95] on input "AVAX" at bounding box center [429, 93] width 41 height 9
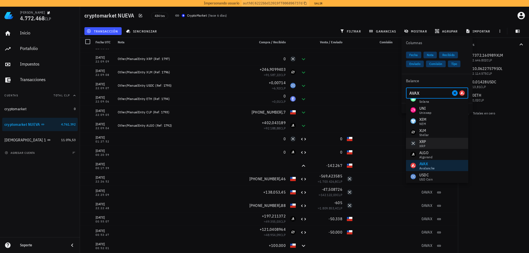
scroll to position [87, 0]
click at [499, 138] on div "Totales 7372,160989 XLM 2.646.802 CLP 10,06227579 SOL 2.114.575 CLP 0,01428 USD…" at bounding box center [493, 145] width 71 height 215
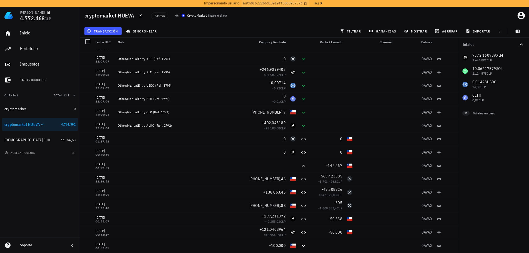
click at [474, 95] on div "7372,160989 XLM 2.646.802 CLP 10,06227579 SOL 2.114.575 CLP 0,01428 USDC 13,81 …" at bounding box center [493, 77] width 71 height 53
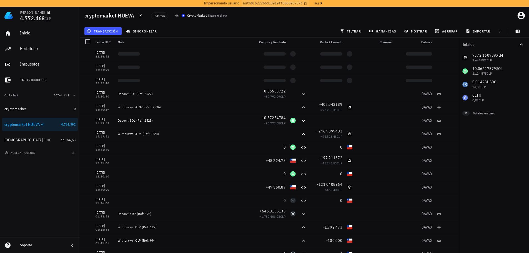
scroll to position [361, 0]
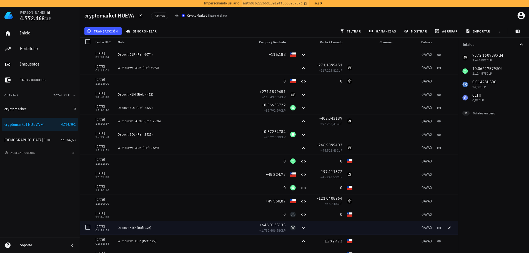
drag, startPoint x: 97, startPoint y: 225, endPoint x: 110, endPoint y: 228, distance: 13.2
click at [110, 228] on div "[DATE]" at bounding box center [104, 226] width 18 height 6
click at [106, 229] on div "01:48:58" at bounding box center [104, 230] width 18 height 3
drag, startPoint x: 96, startPoint y: 226, endPoint x: 111, endPoint y: 229, distance: 15.5
click at [111, 229] on div "[DATE] 01:48:58" at bounding box center [104, 227] width 18 height 8
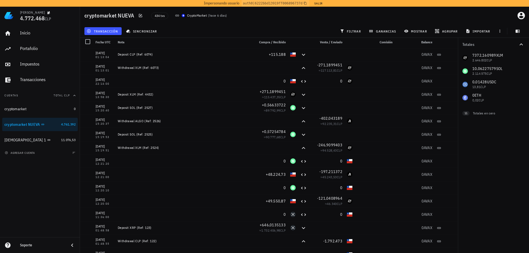
copy div "[DATE] 01:48:58"
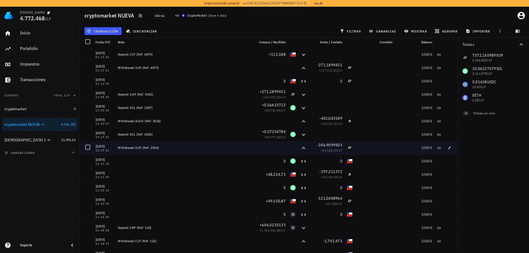
drag, startPoint x: 96, startPoint y: 146, endPoint x: 110, endPoint y: 149, distance: 15.0
click at [110, 149] on div "[DATE] 15:19:51" at bounding box center [104, 147] width 18 height 8
copy div "[DATE] 15:19:51"
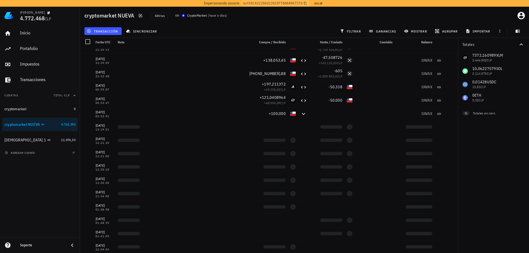
scroll to position [721, 0]
